Goal: Transaction & Acquisition: Purchase product/service

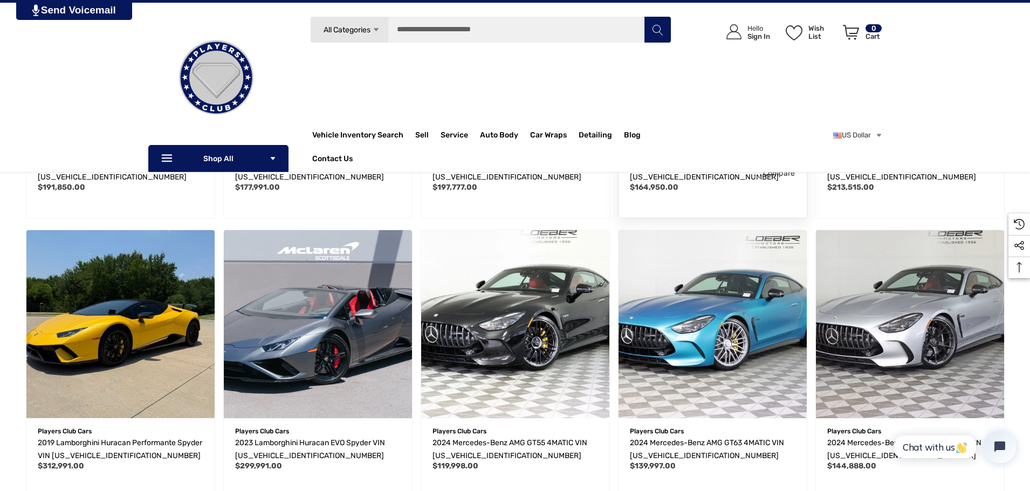
scroll to position [97, 0]
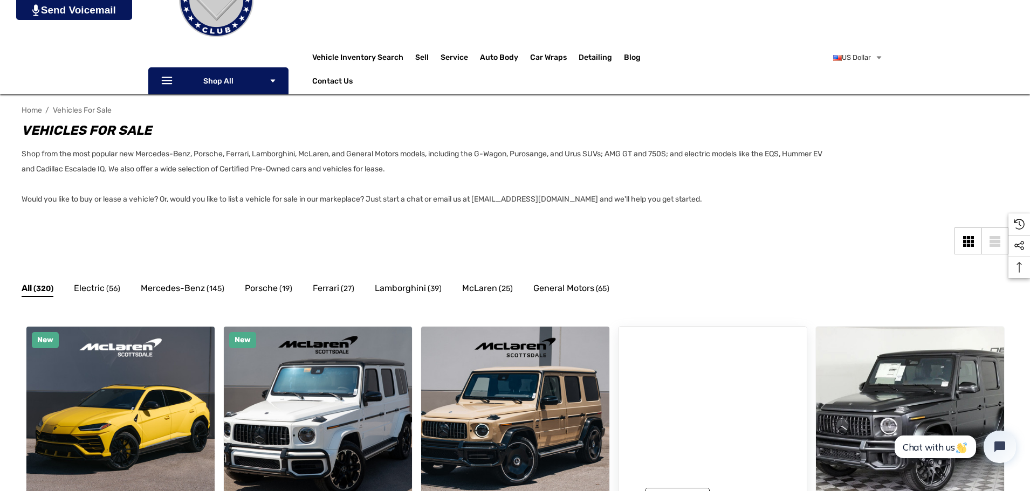
drag, startPoint x: 644, startPoint y: 263, endPoint x: 634, endPoint y: 223, distance: 41.2
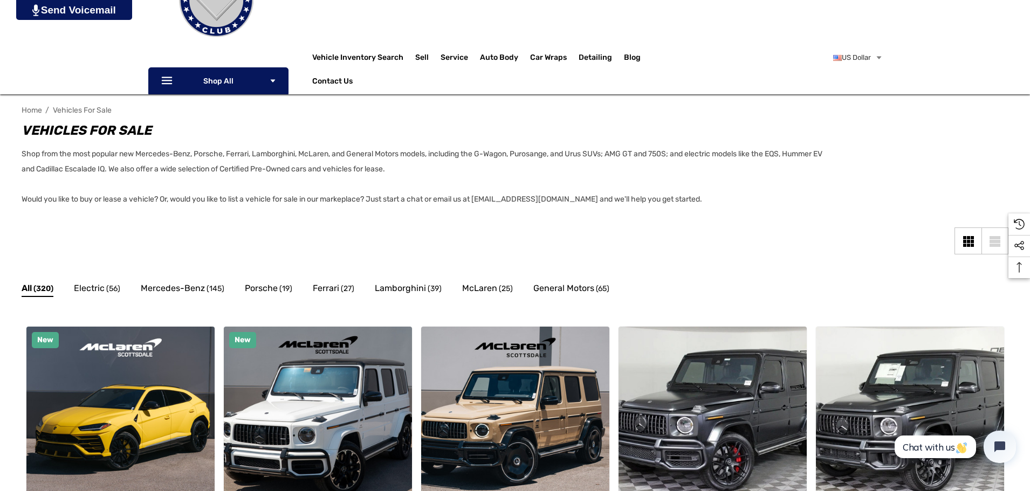
scroll to position [0, 0]
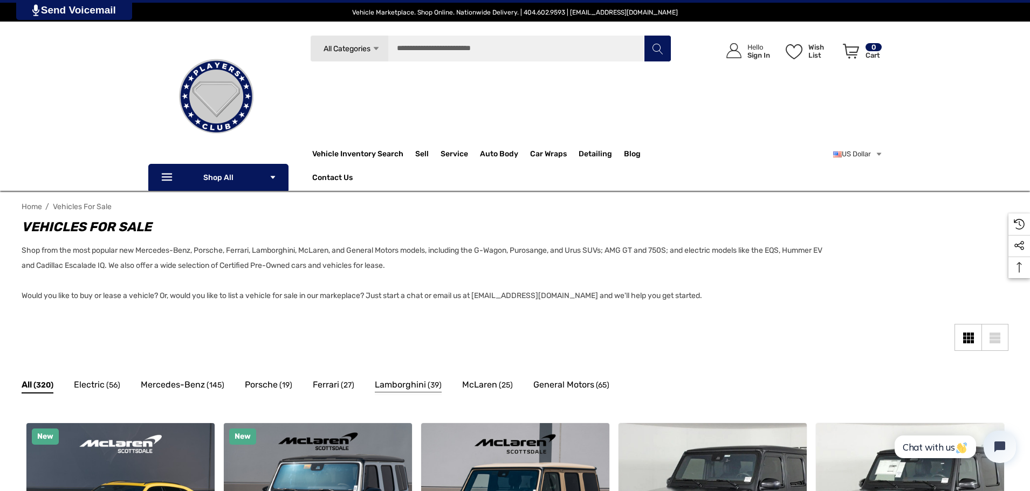
click at [389, 380] on span "Lamborghini" at bounding box center [400, 385] width 51 height 14
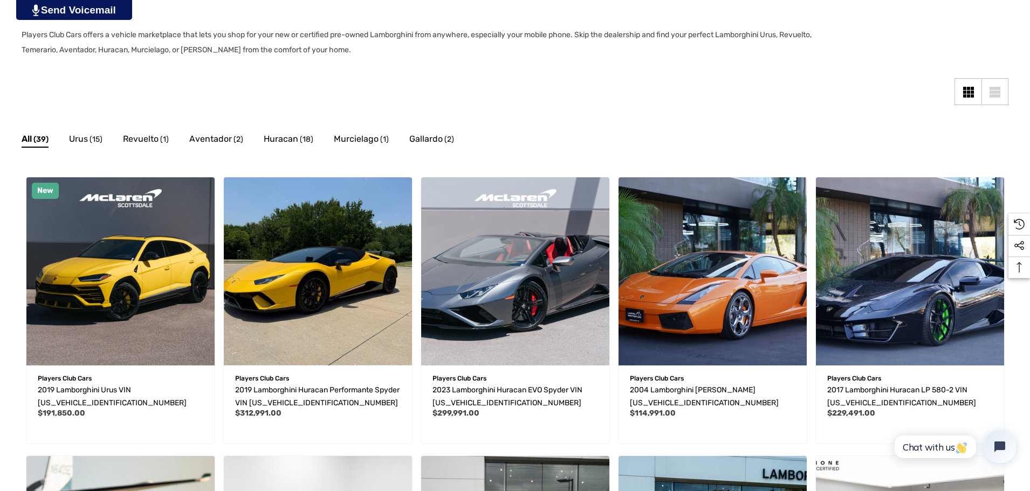
click at [990, 92] on div "List View" at bounding box center [995, 92] width 11 height 3
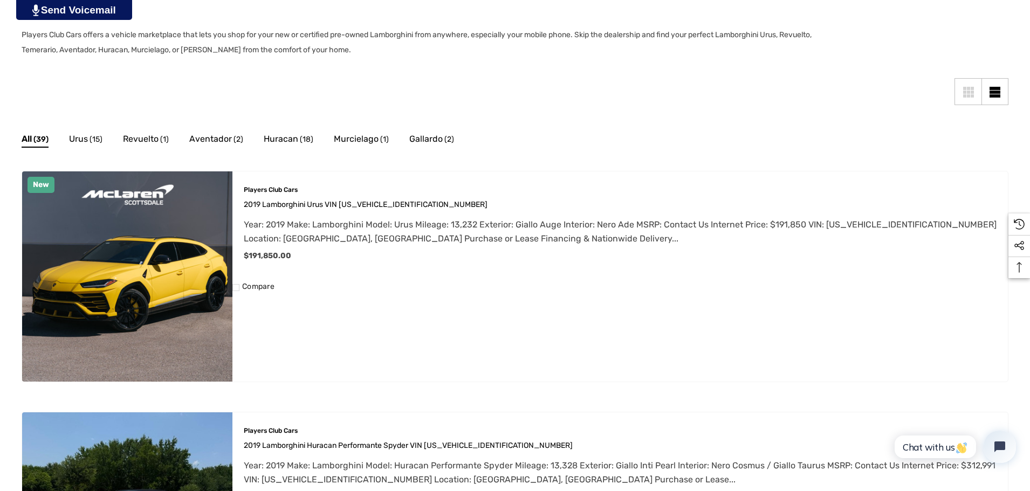
click at [972, 92] on div "Grid View" at bounding box center [972, 92] width 3 height 3
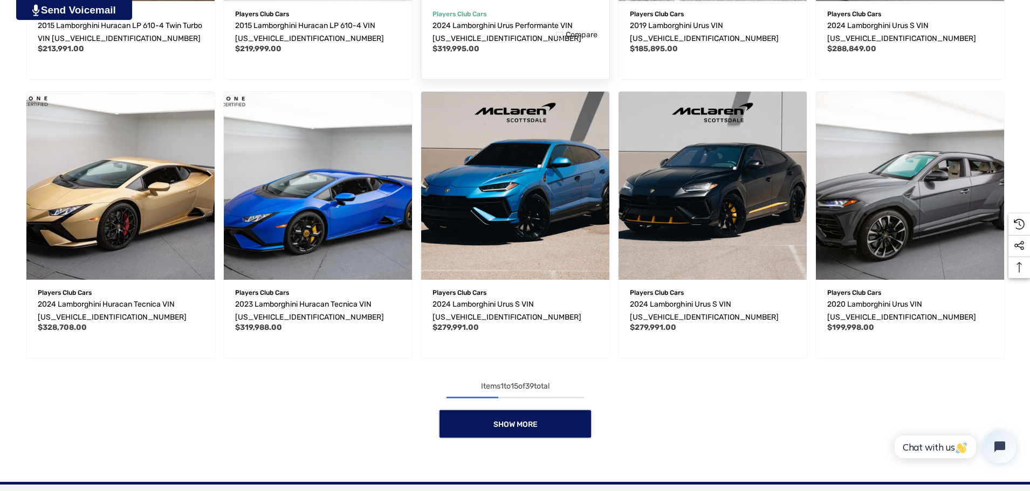
scroll to position [863, 0]
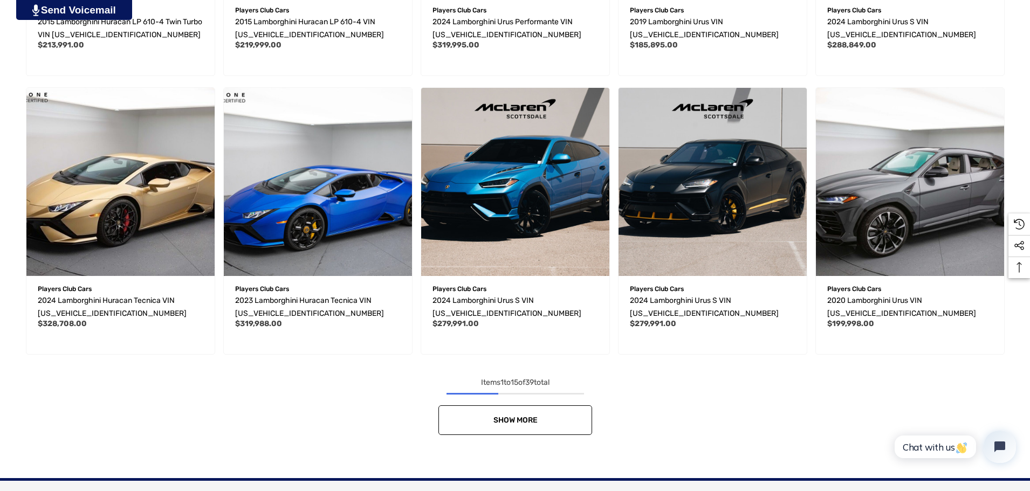
click at [549, 419] on link "Show More" at bounding box center [516, 421] width 154 height 30
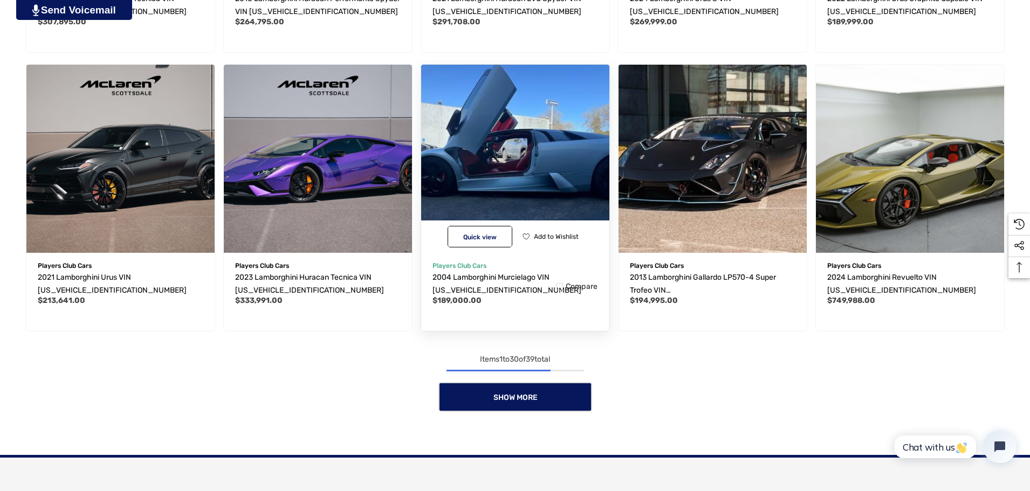
scroll to position [1726, 0]
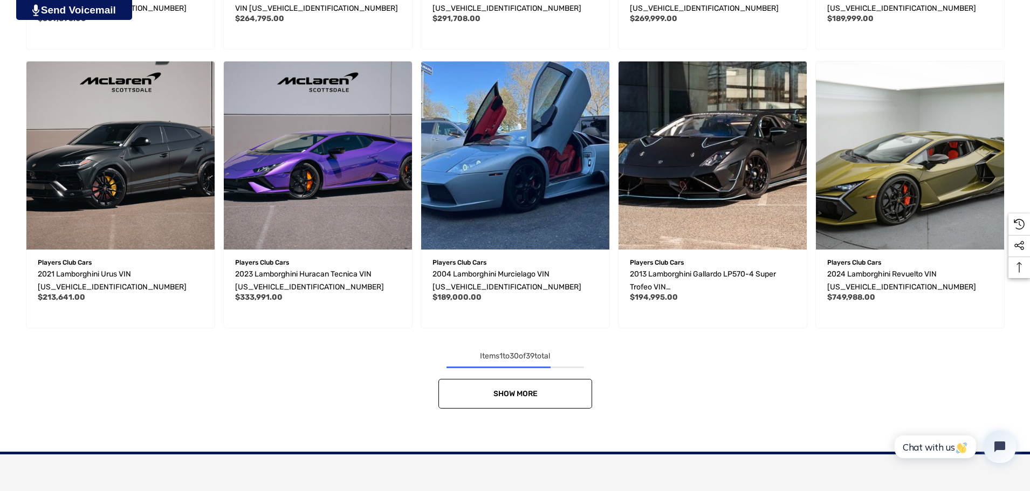
click at [578, 396] on link "Show More" at bounding box center [516, 394] width 154 height 30
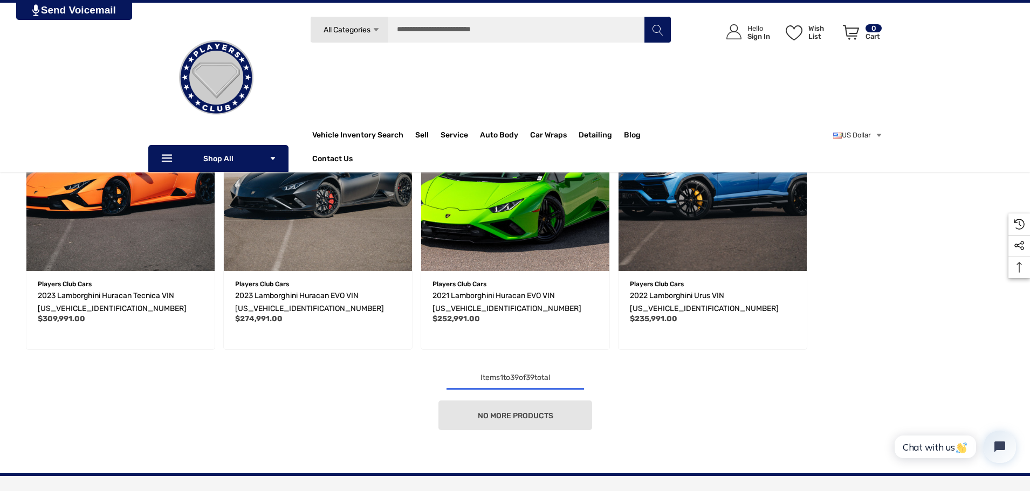
scroll to position [2262, 0]
